Goal: Task Accomplishment & Management: Manage account settings

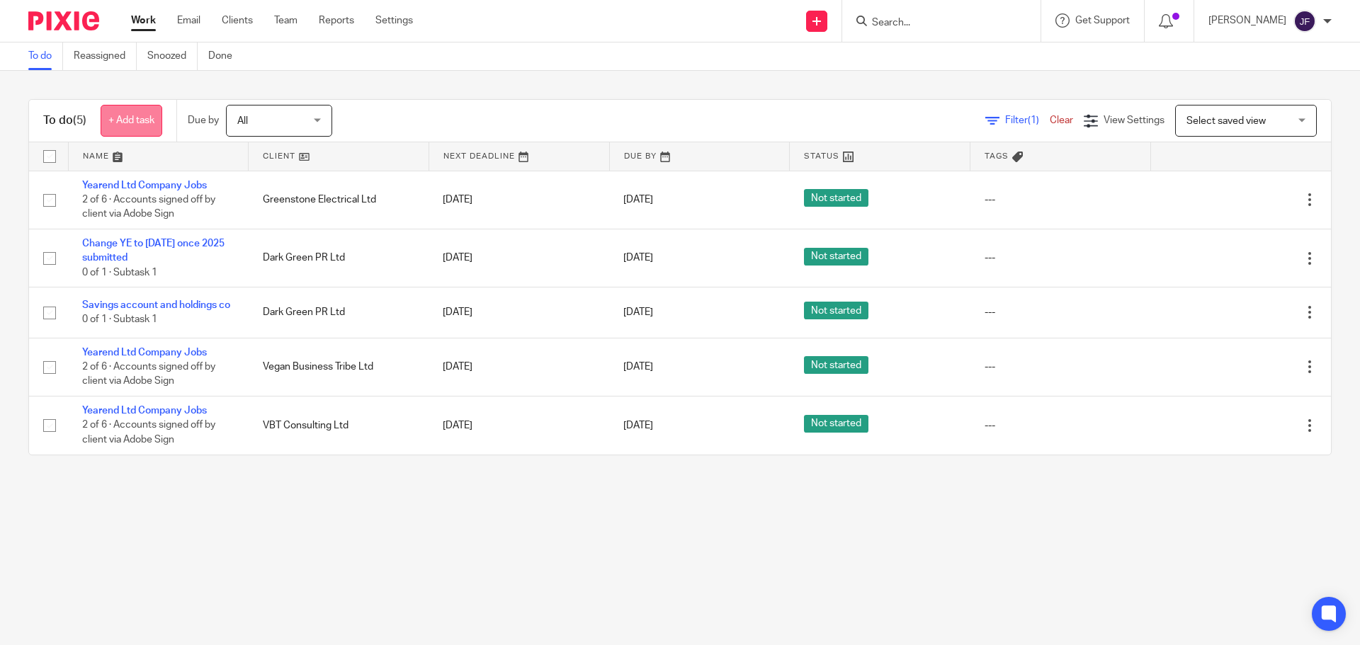
click at [147, 130] on link "+ Add task" at bounding box center [132, 121] width 62 height 32
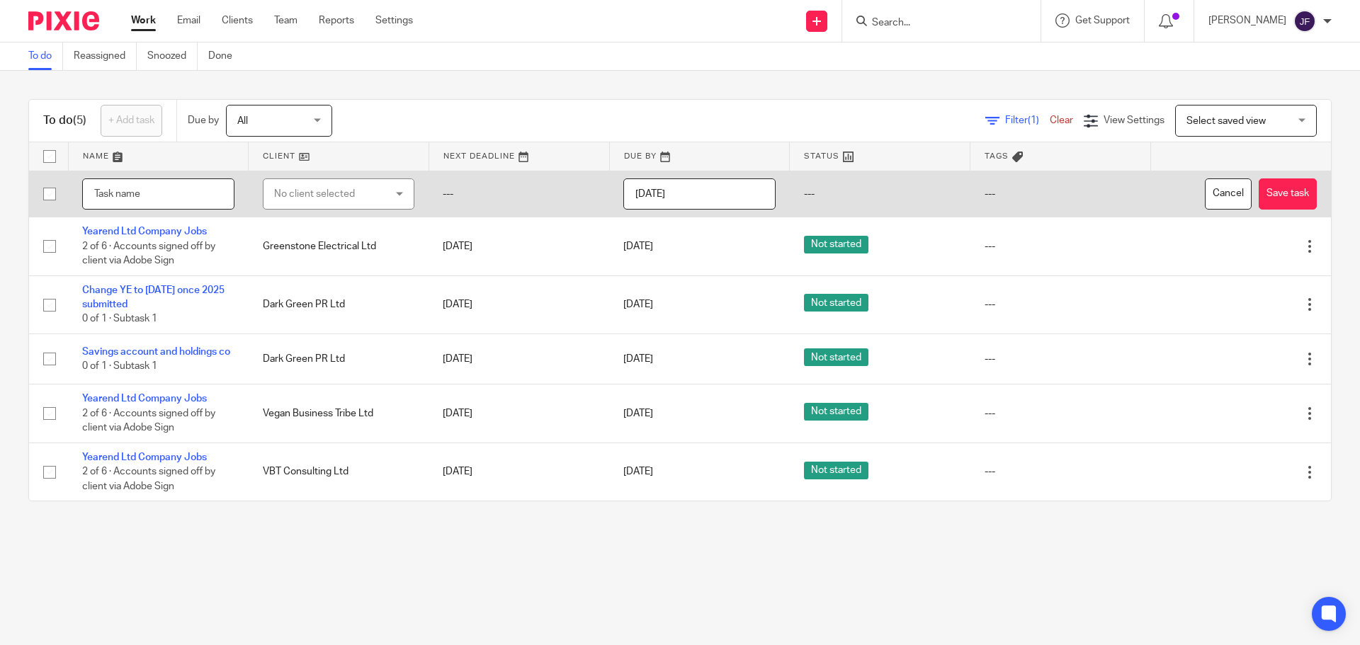
click at [144, 191] on input "text" at bounding box center [158, 194] width 152 height 32
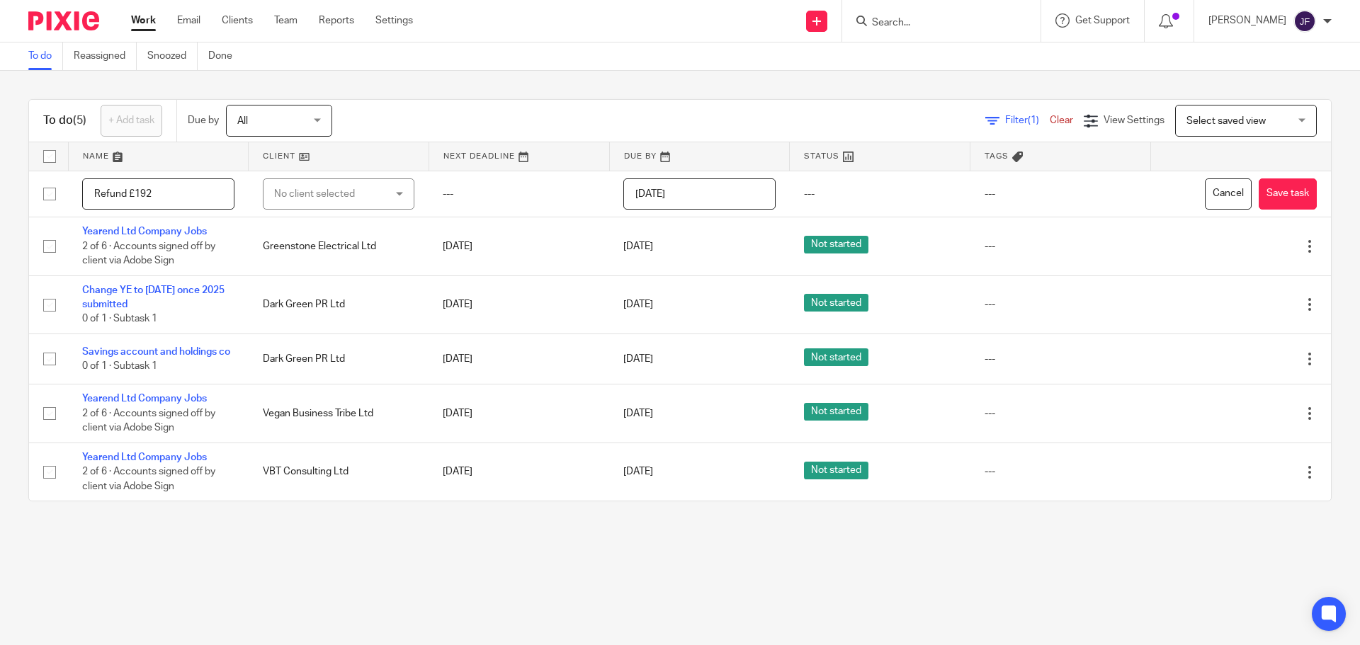
type input "Refund £192"
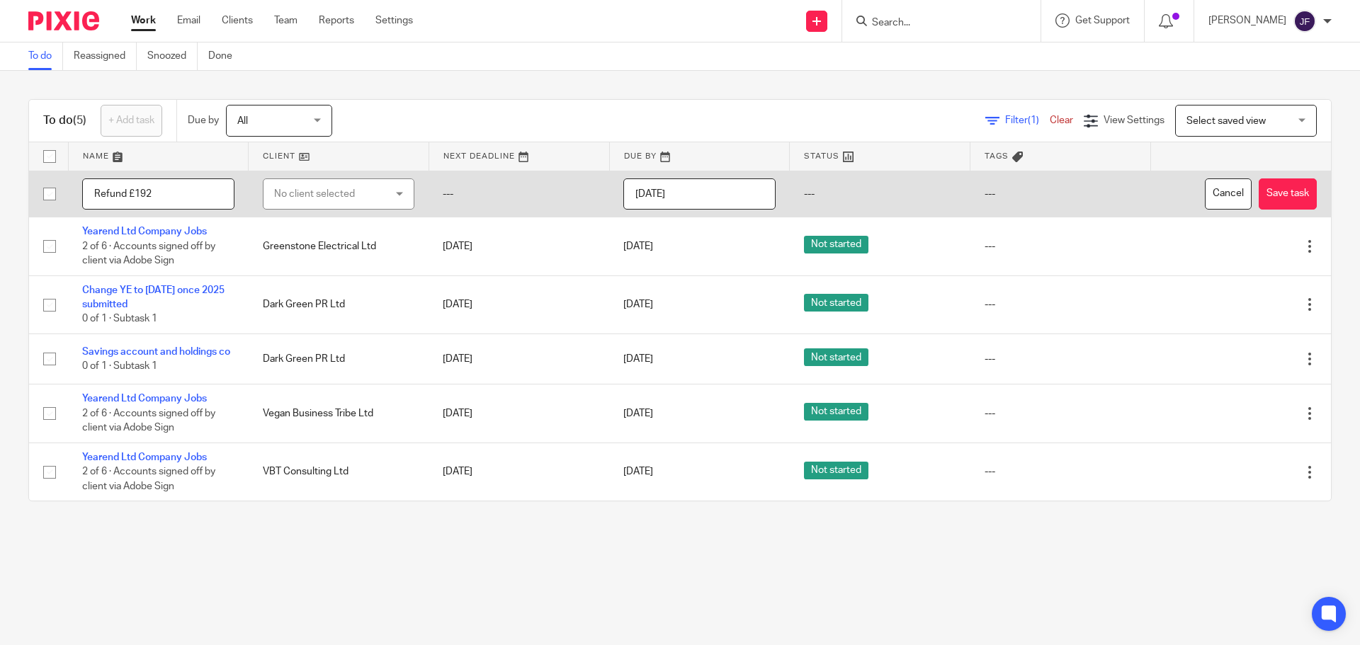
click at [283, 193] on div "No client selected" at bounding box center [330, 194] width 112 height 30
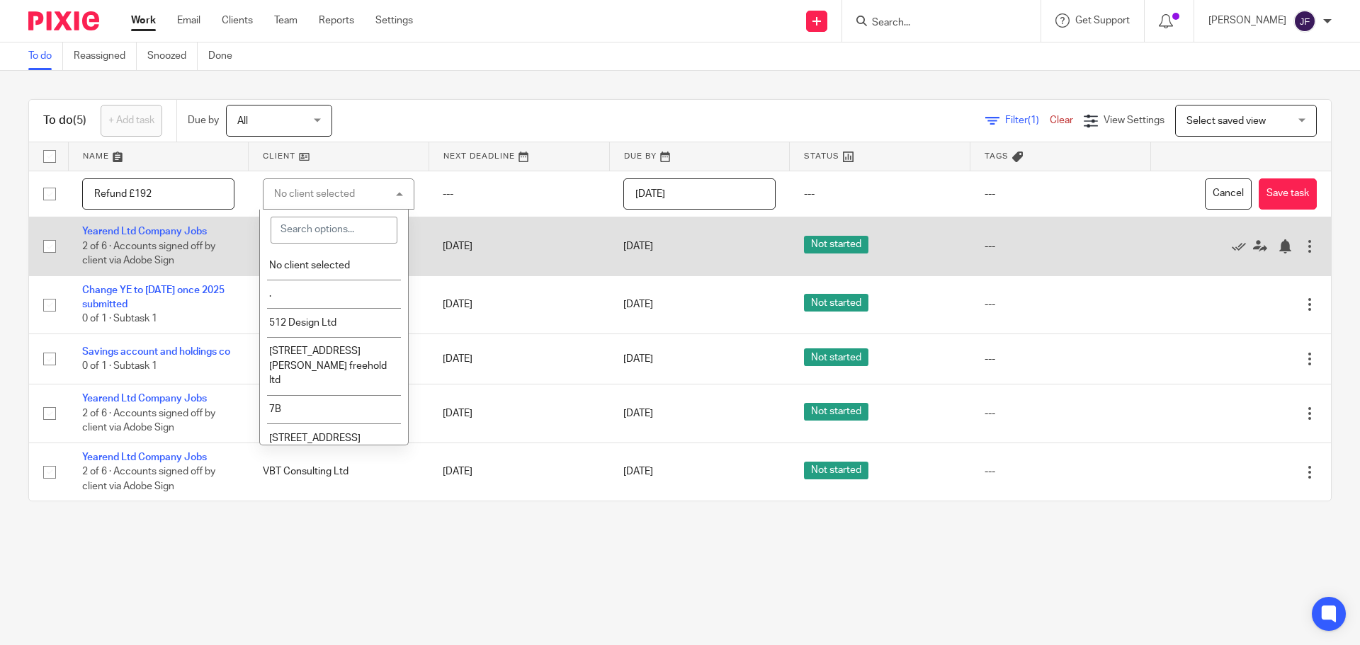
click at [1207, 189] on button "Cancel" at bounding box center [1228, 194] width 47 height 32
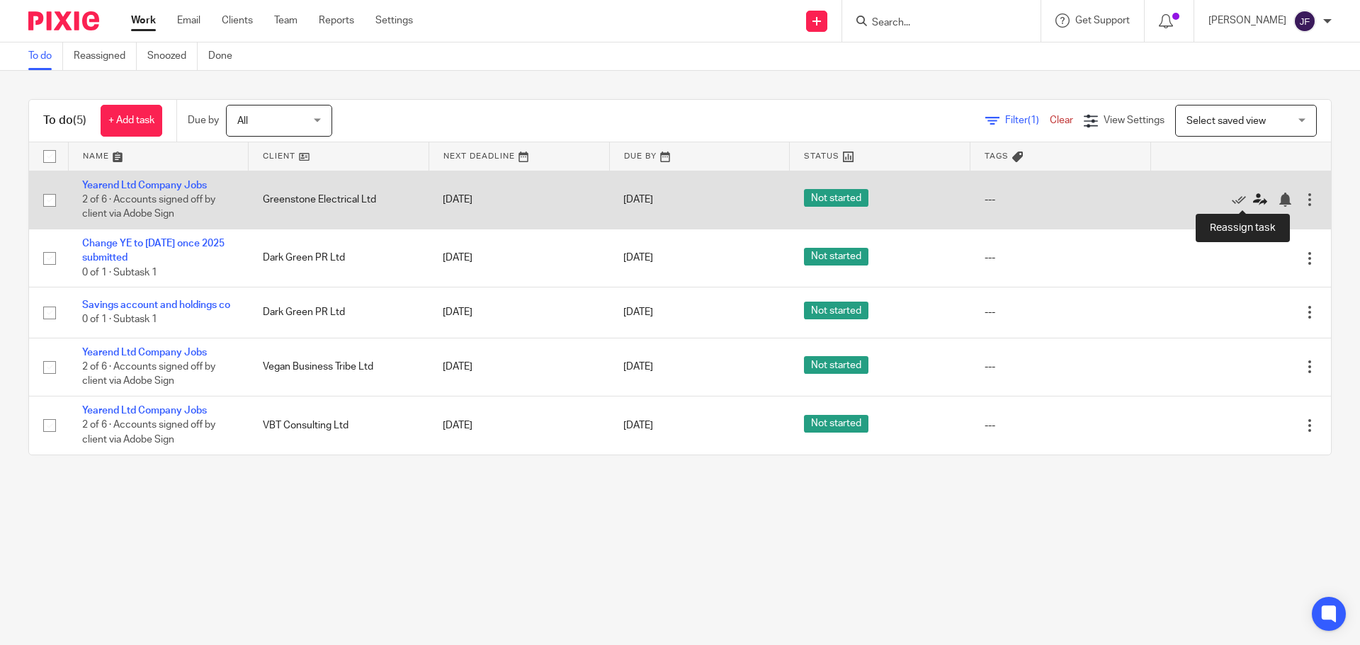
click at [1253, 201] on icon at bounding box center [1260, 200] width 14 height 14
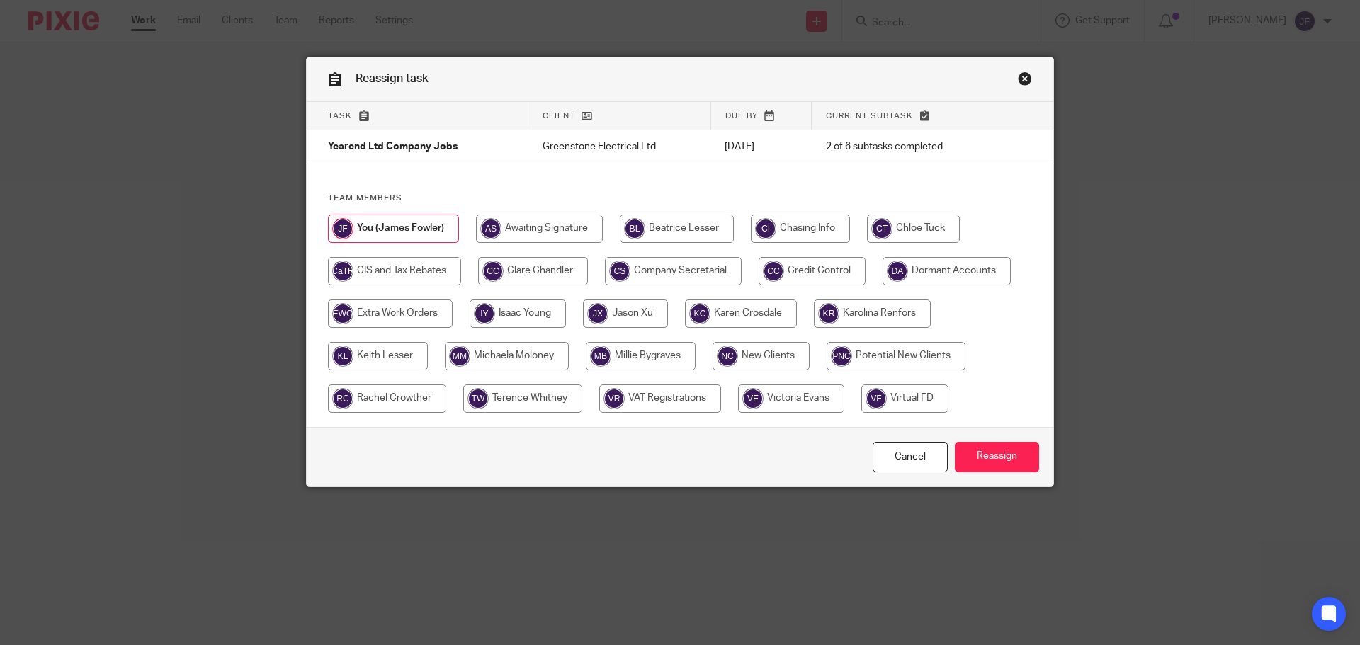
click at [876, 222] on input "radio" at bounding box center [913, 229] width 93 height 28
radio input "true"
click at [992, 451] on input "Reassign" at bounding box center [997, 457] width 84 height 30
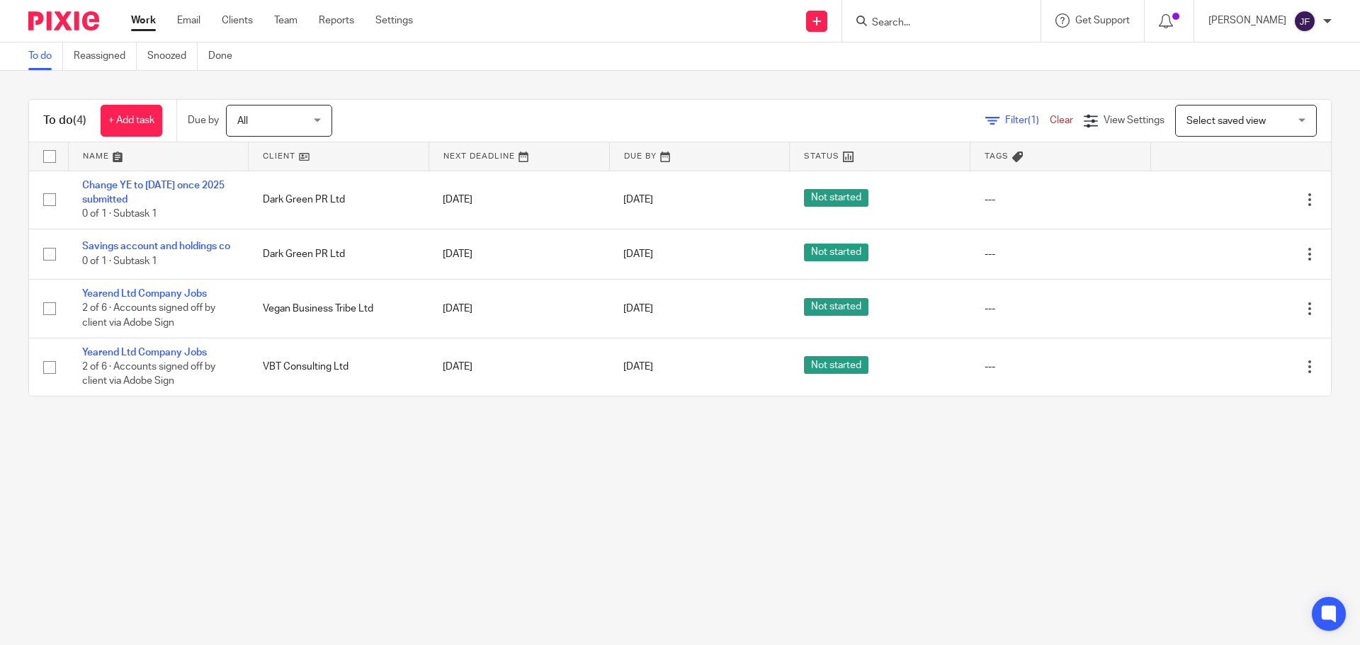
drag, startPoint x: 715, startPoint y: 535, endPoint x: 683, endPoint y: 499, distance: 48.7
click at [715, 535] on main "To do Reassigned Snoozed Done To do (4) + Add task Due by All All Today Tomorro…" at bounding box center [680, 322] width 1360 height 645
click at [123, 122] on link "+ Add task" at bounding box center [132, 121] width 62 height 32
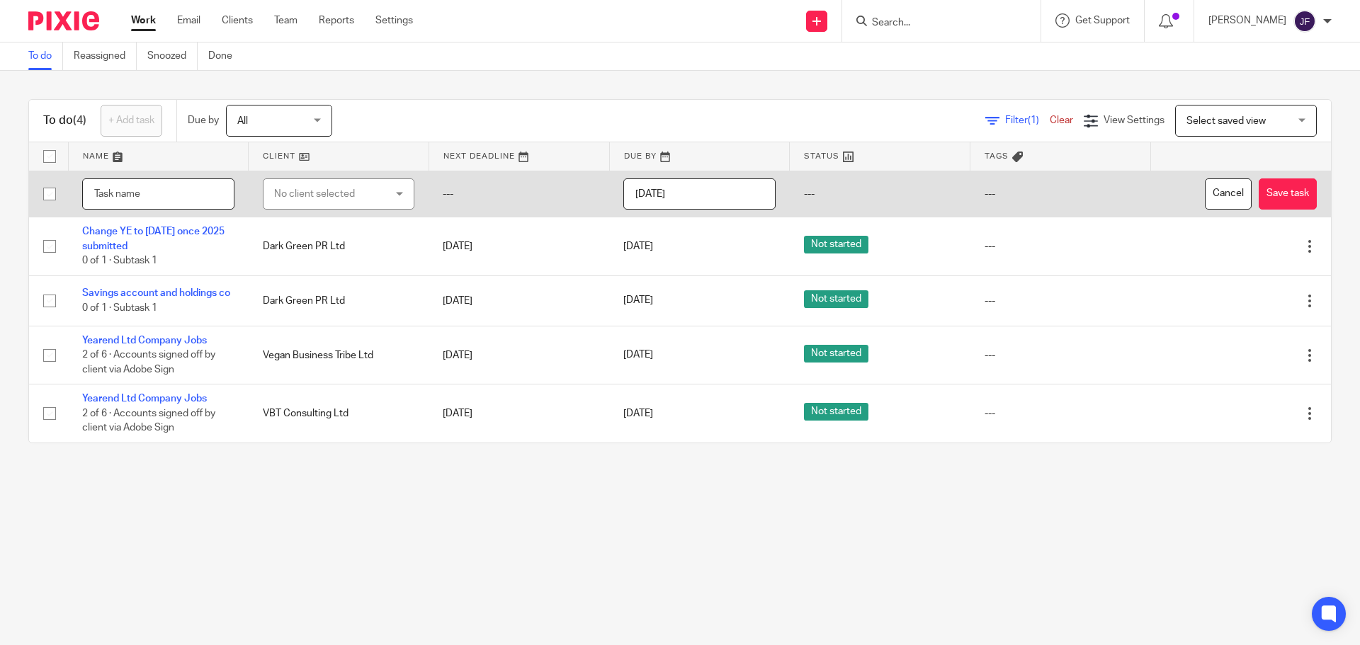
click at [151, 185] on input "text" at bounding box center [158, 194] width 152 height 32
type input "Refund £192 - 03986209 042909"
click at [340, 195] on div "No client selected" at bounding box center [330, 194] width 112 height 30
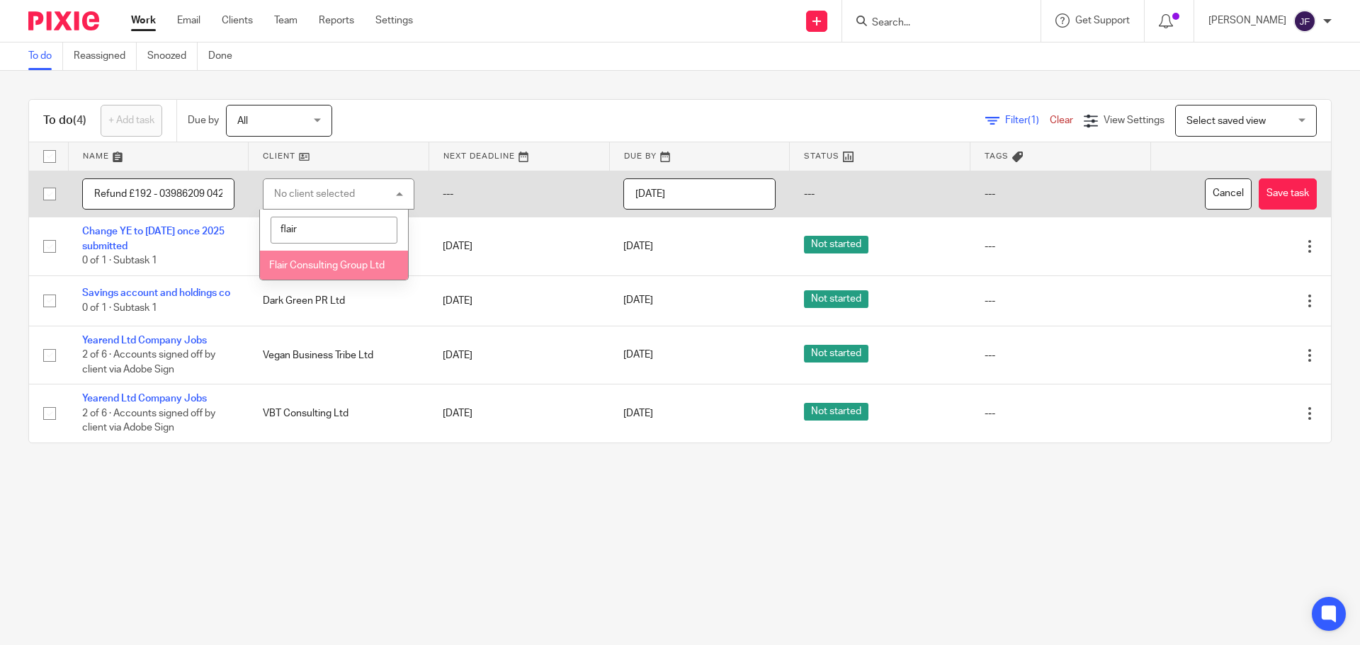
type input "flair"
click at [348, 264] on span "Flair Consulting Group Ltd" at bounding box center [326, 266] width 115 height 10
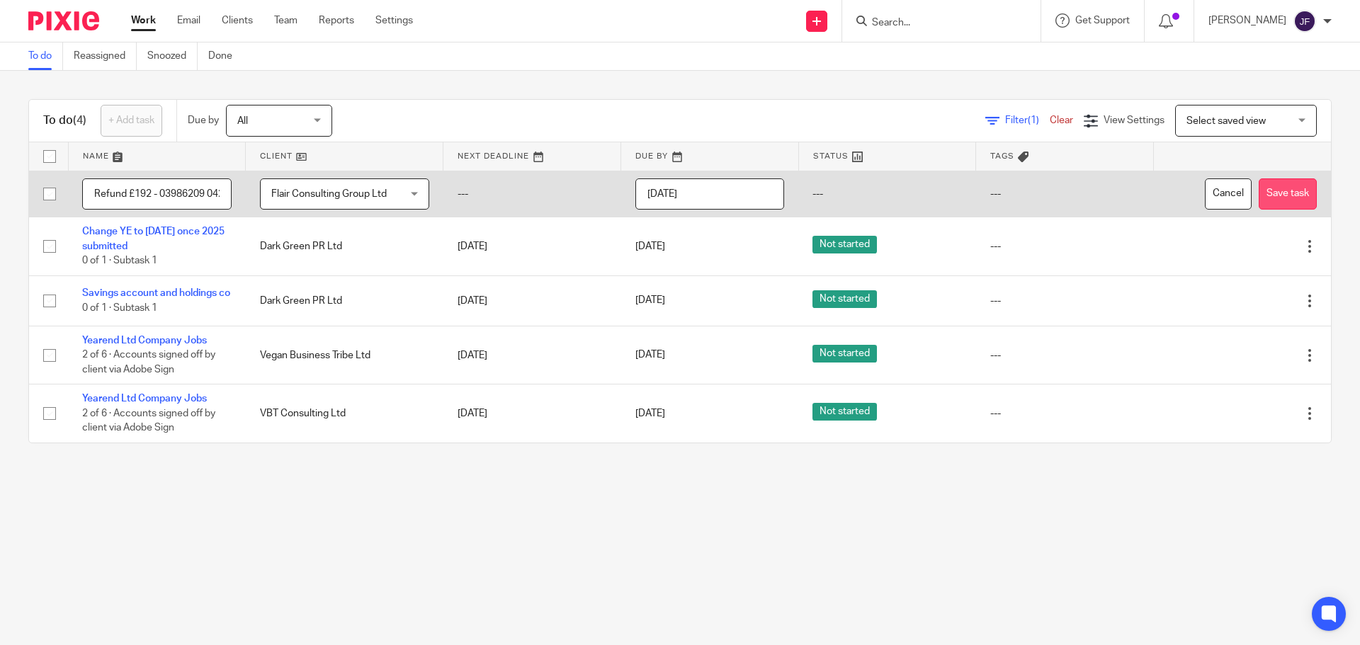
click at [1288, 188] on button "Save task" at bounding box center [1288, 194] width 58 height 32
